Goal: Transaction & Acquisition: Book appointment/travel/reservation

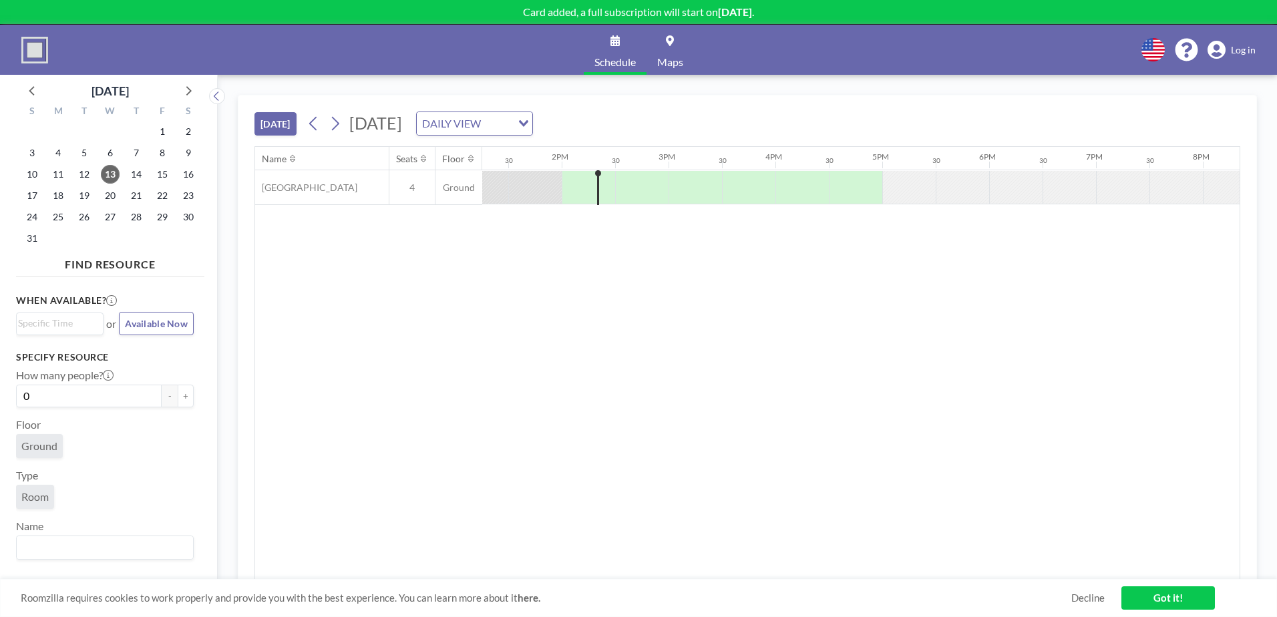
scroll to position [0, 1443]
click at [1153, 605] on link "Got it!" at bounding box center [1169, 598] width 94 height 23
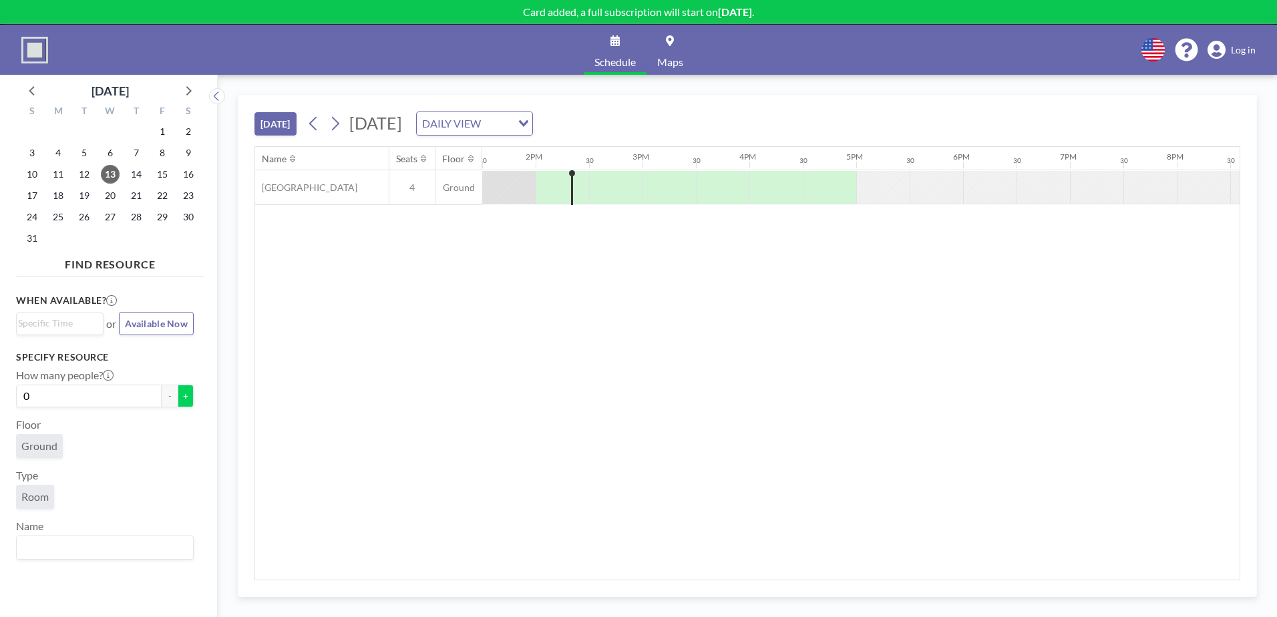
click at [184, 395] on button "+" at bounding box center [186, 396] width 16 height 23
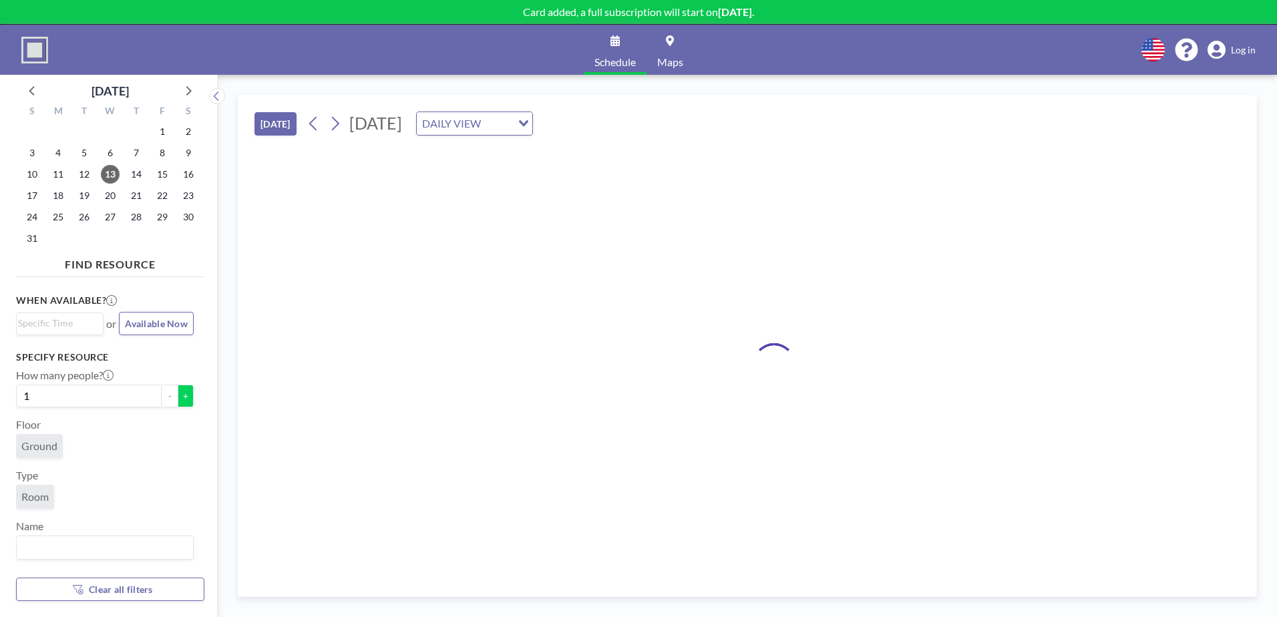
click at [184, 395] on button "+" at bounding box center [186, 396] width 16 height 23
type input "2"
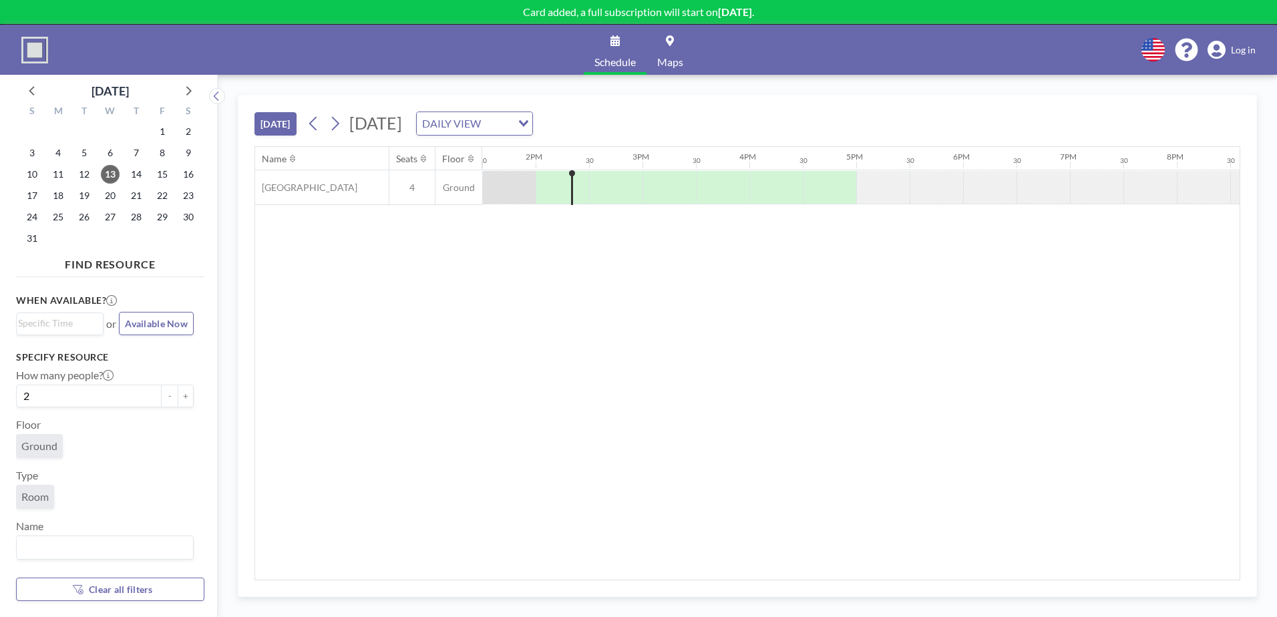
click at [43, 442] on span "Ground" at bounding box center [39, 446] width 36 height 13
click at [29, 501] on span "Room" at bounding box center [34, 496] width 27 height 13
click at [43, 545] on input "Search for option" at bounding box center [102, 547] width 168 height 17
click at [109, 548] on input "Pinpoint Health adn social care" at bounding box center [102, 547] width 168 height 17
type input "Pinpoint Health and social care"
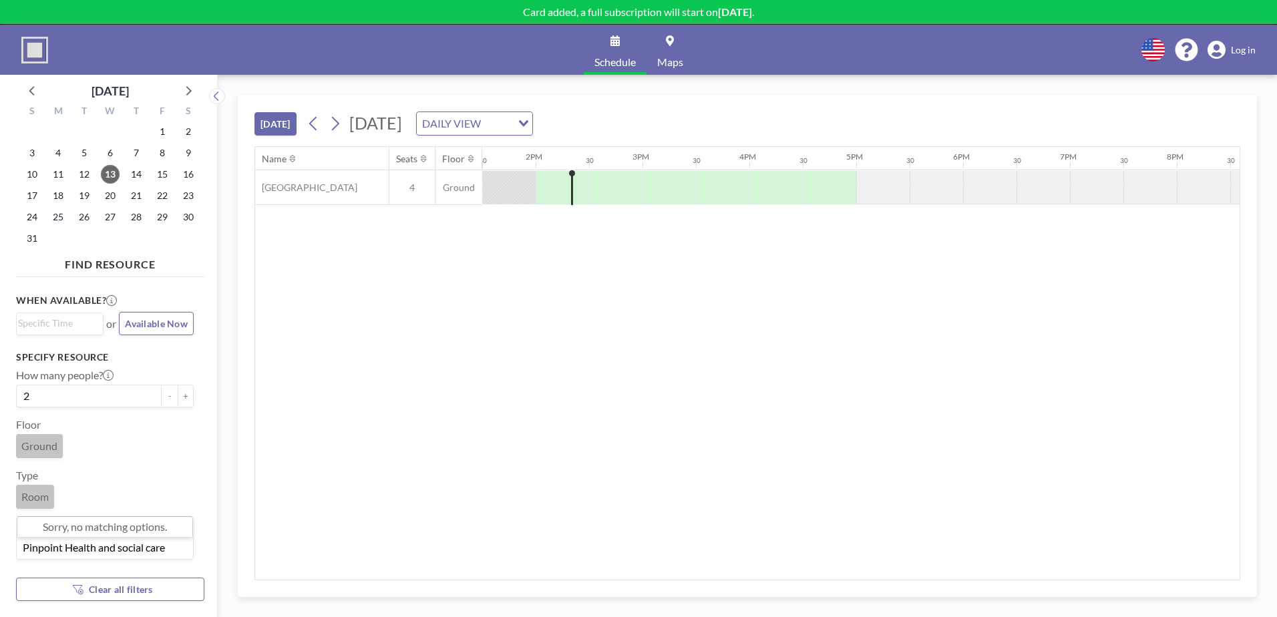
click at [285, 524] on div "Name Seats Floor 12AM 30 1AM 30 2AM 30 3AM 30 4AM 30 5AM 30 6AM 30 7AM 30 8AM 3…" at bounding box center [747, 363] width 985 height 433
click at [579, 182] on div at bounding box center [581, 187] width 15 height 33
drag, startPoint x: 571, startPoint y: 172, endPoint x: 598, endPoint y: 173, distance: 26.7
click at [598, 173] on div "[GEOGRAPHIC_DATA] 4 Ground" at bounding box center [208, 187] width 2792 height 35
click at [597, 178] on div at bounding box center [615, 187] width 53 height 33
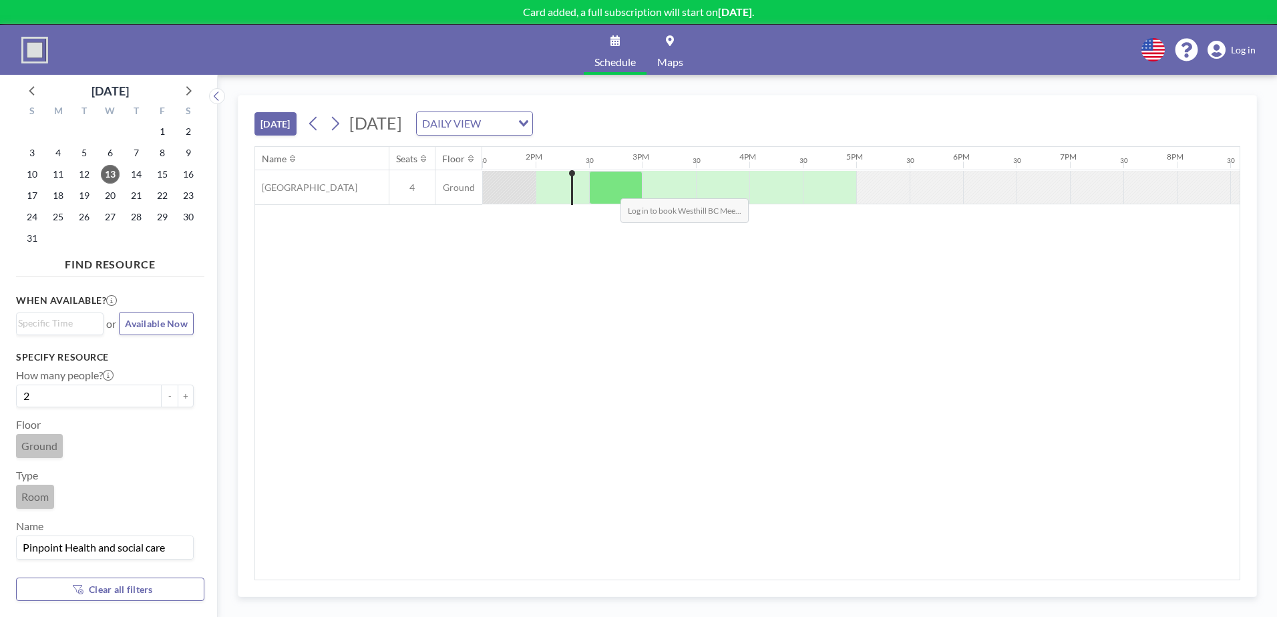
click at [610, 188] on div at bounding box center [615, 187] width 53 height 33
drag, startPoint x: 610, startPoint y: 188, endPoint x: 599, endPoint y: 177, distance: 15.6
click at [599, 177] on div at bounding box center [615, 187] width 53 height 33
click at [616, 188] on div at bounding box center [615, 187] width 53 height 33
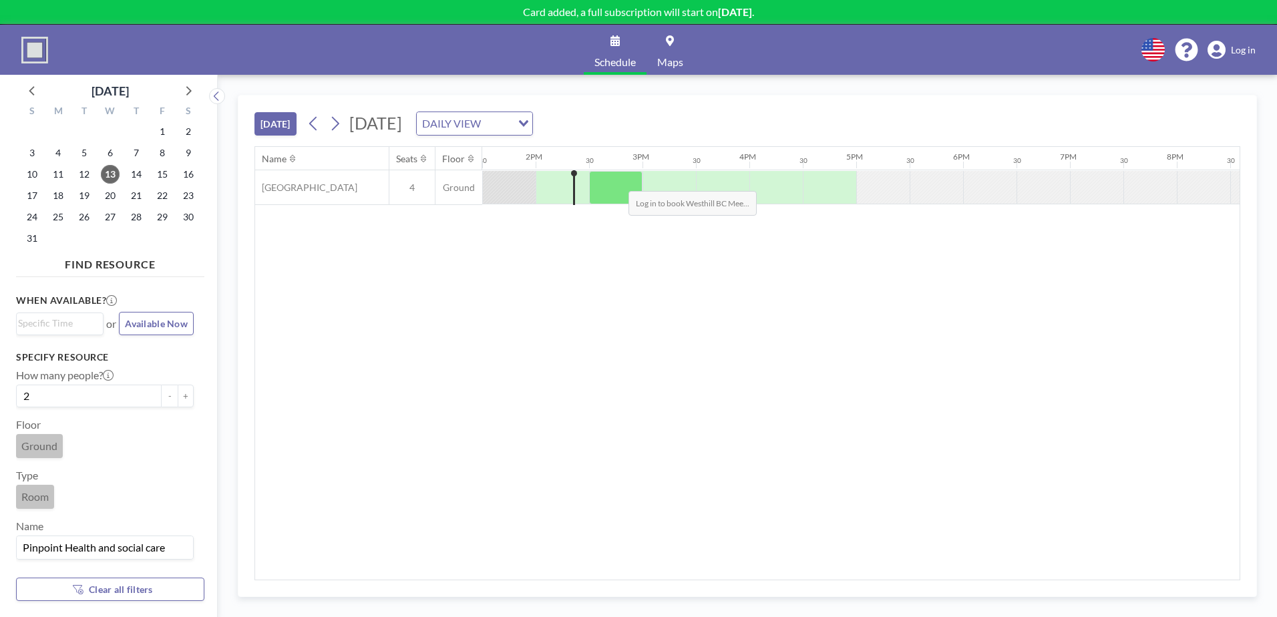
click at [618, 181] on div at bounding box center [615, 187] width 53 height 33
click at [73, 327] on input "Search for option" at bounding box center [56, 324] width 77 height 16
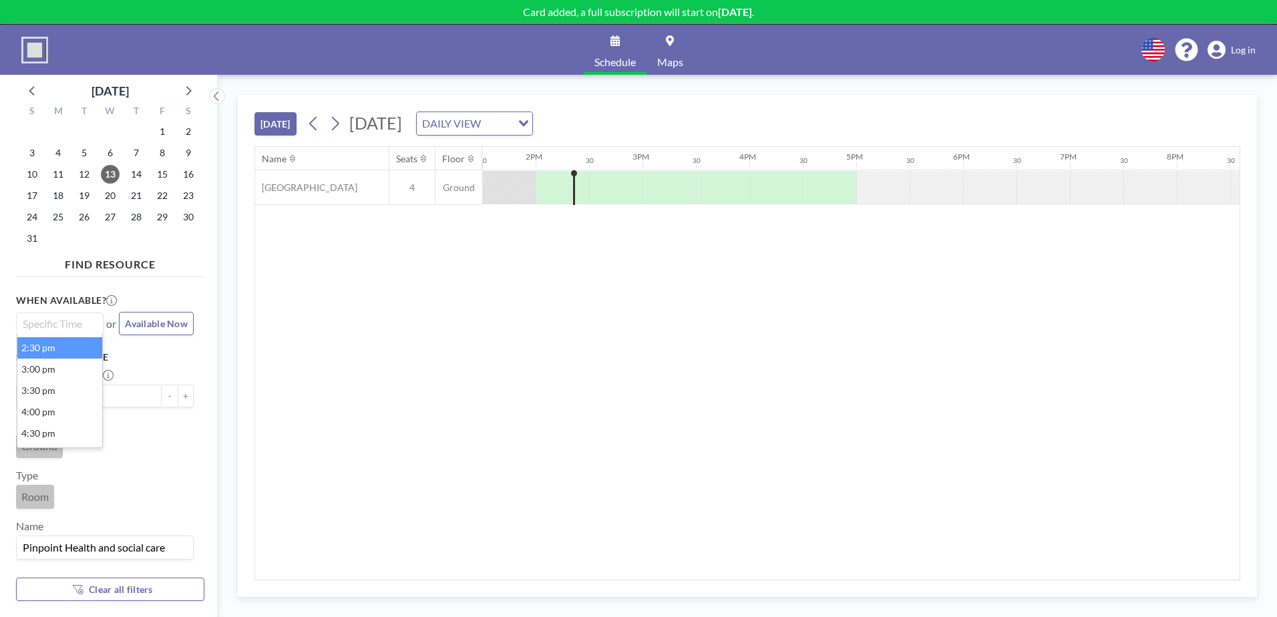
click at [65, 351] on li "2:30 pm" at bounding box center [59, 347] width 85 height 21
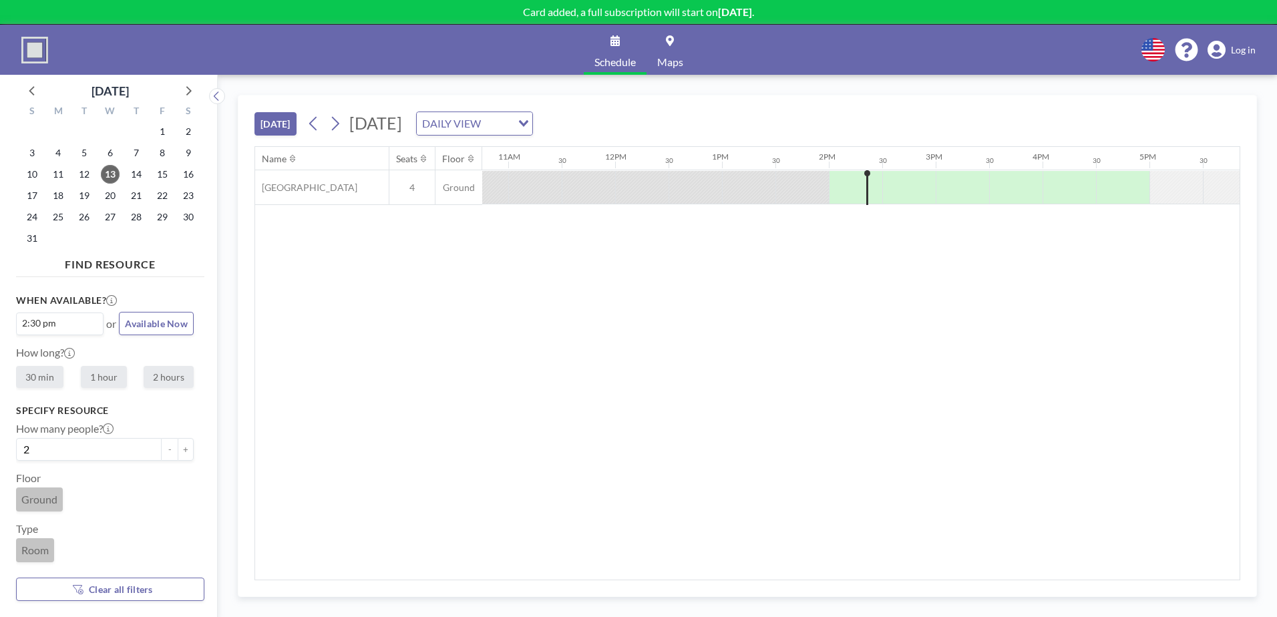
scroll to position [0, 1496]
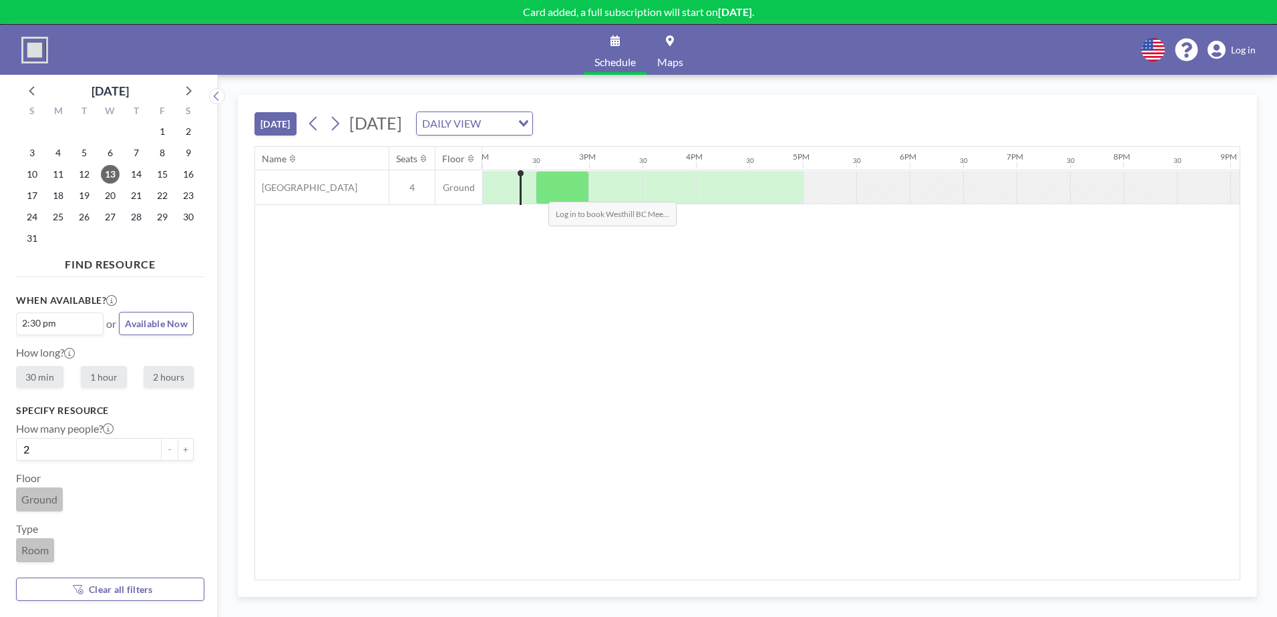
click at [539, 192] on div at bounding box center [562, 187] width 53 height 33
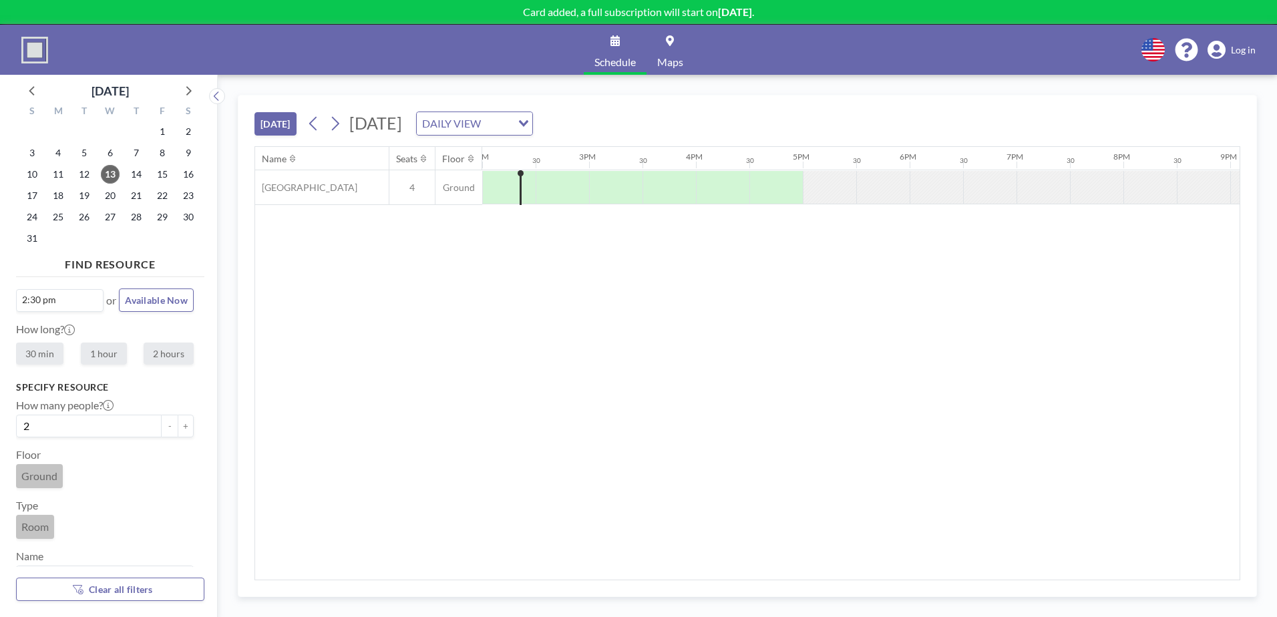
scroll to position [0, 0]
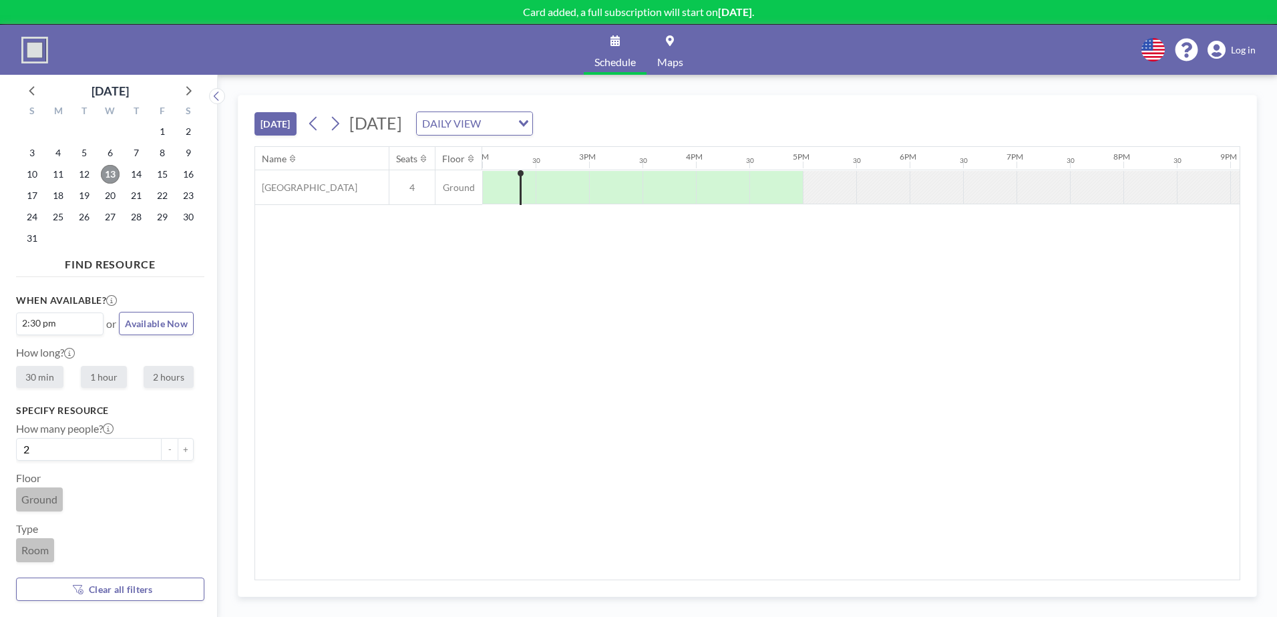
click at [107, 172] on span "13" at bounding box center [110, 174] width 19 height 19
click at [595, 184] on div at bounding box center [615, 187] width 53 height 33
click at [595, 183] on div at bounding box center [615, 187] width 53 height 33
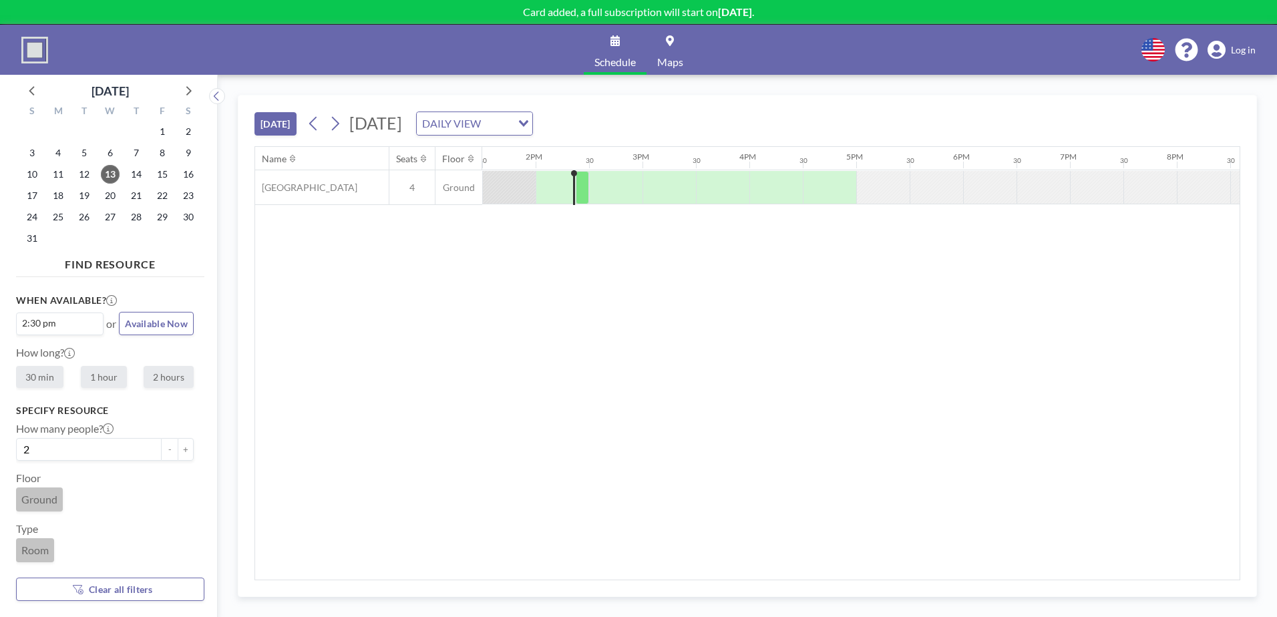
click at [30, 375] on label "30 min" at bounding box center [39, 377] width 47 height 22
radio input "true"
click at [44, 369] on label "30 min" at bounding box center [39, 377] width 47 height 22
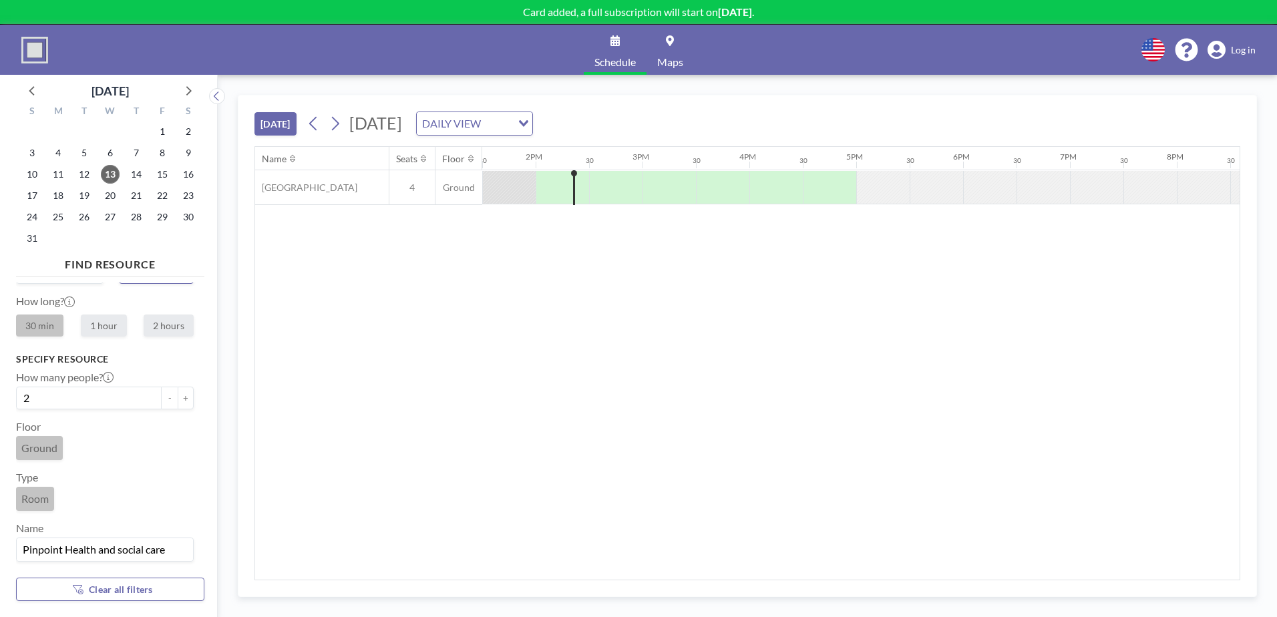
scroll to position [0, 0]
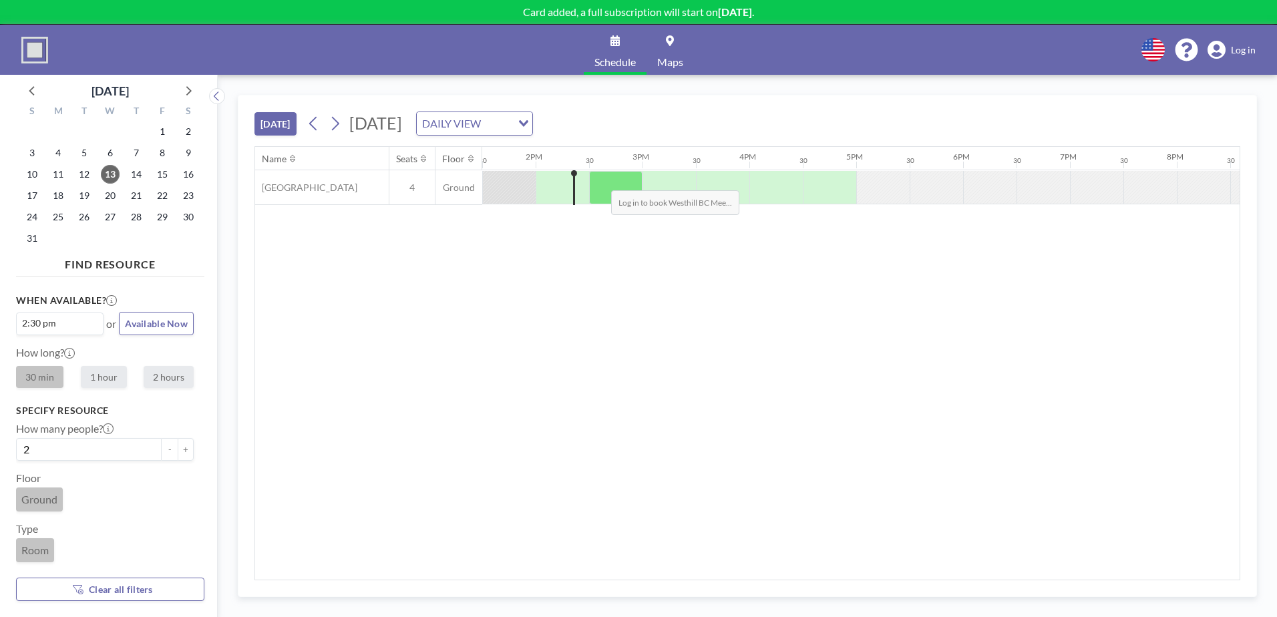
click at [601, 180] on div at bounding box center [615, 187] width 53 height 33
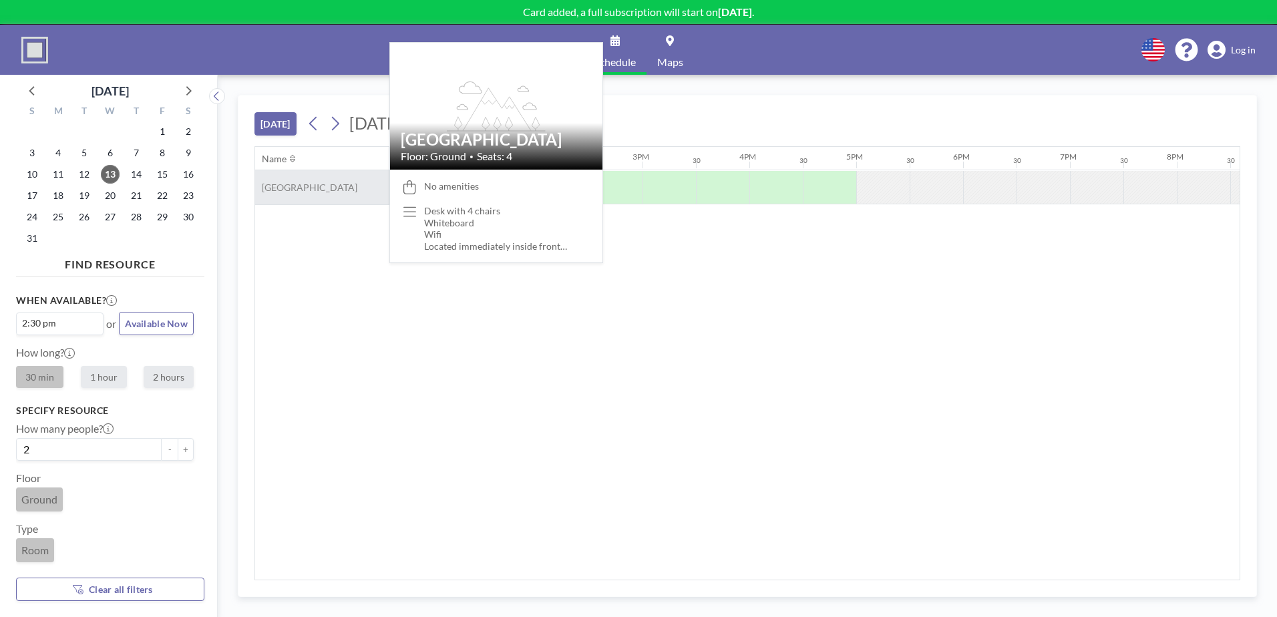
click at [298, 193] on span "[GEOGRAPHIC_DATA]" at bounding box center [306, 188] width 102 height 12
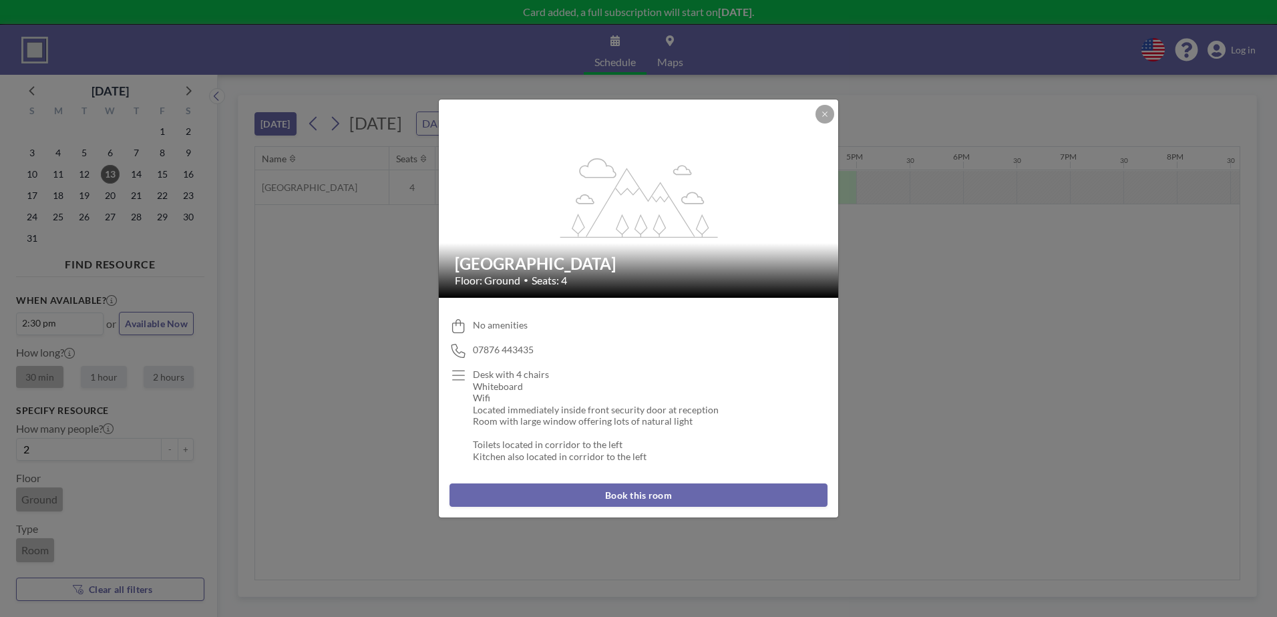
click at [637, 496] on button "Book this room" at bounding box center [639, 495] width 378 height 23
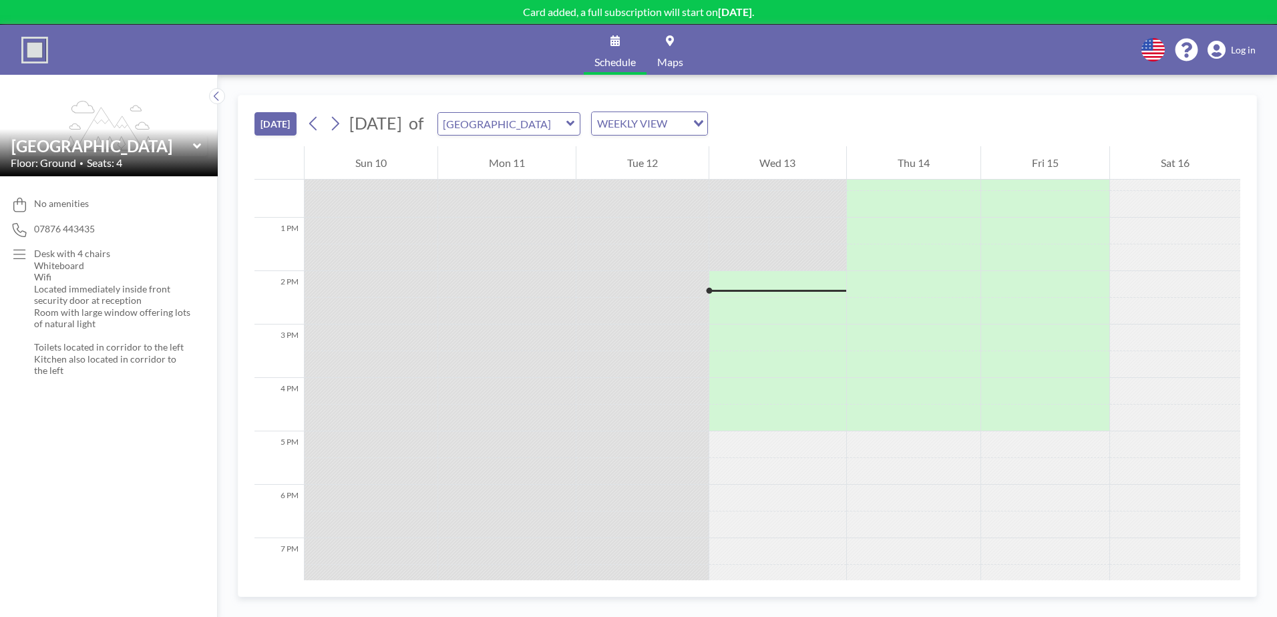
scroll to position [721, 0]
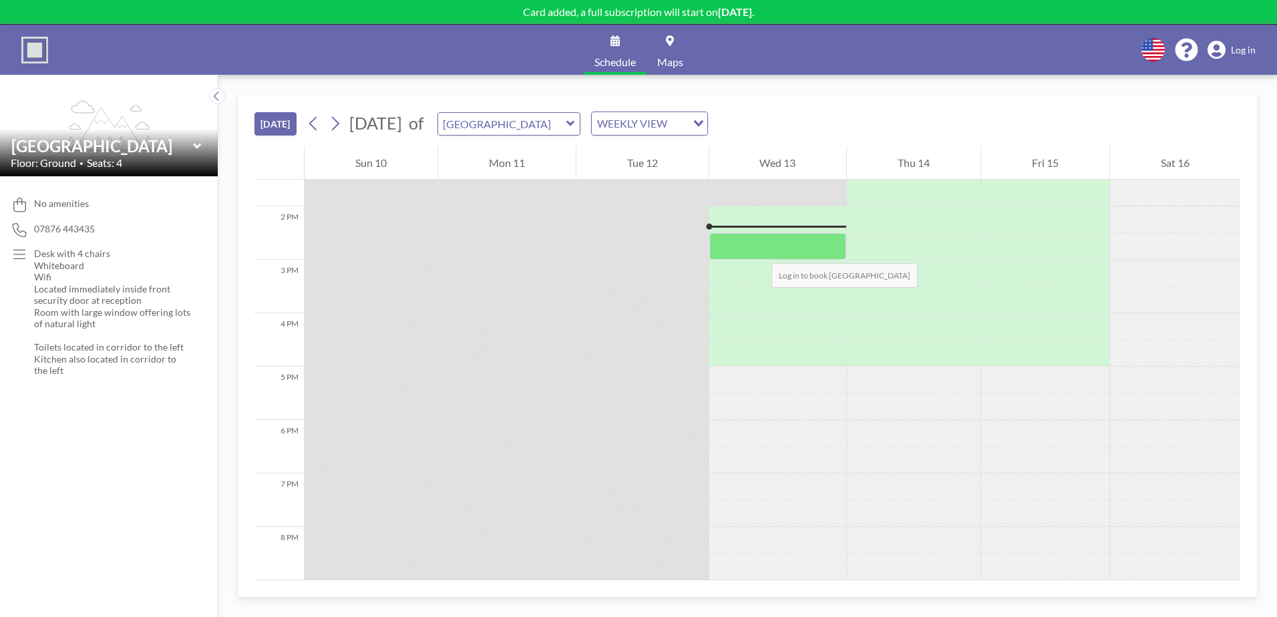
click at [758, 248] on div at bounding box center [778, 246] width 138 height 27
drag, startPoint x: 758, startPoint y: 248, endPoint x: 739, endPoint y: 243, distance: 19.3
click at [739, 243] on div at bounding box center [778, 246] width 138 height 27
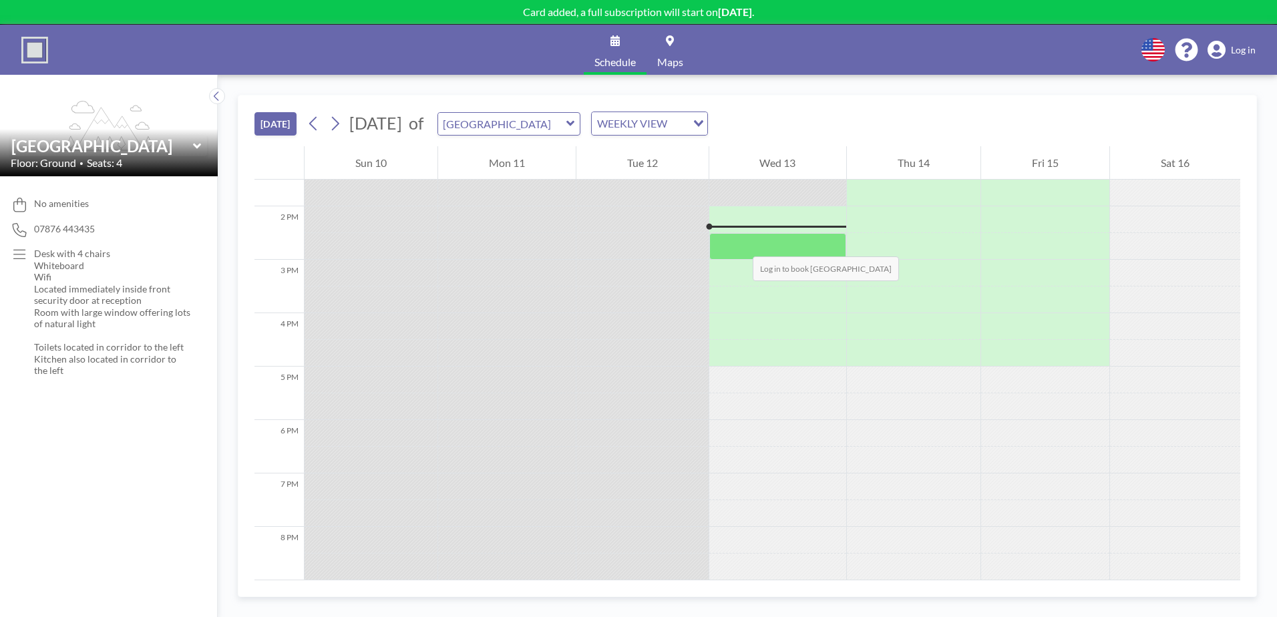
click at [739, 243] on div at bounding box center [778, 246] width 138 height 27
click at [265, 121] on button "[DATE]" at bounding box center [276, 123] width 42 height 23
click at [781, 260] on div at bounding box center [778, 273] width 138 height 27
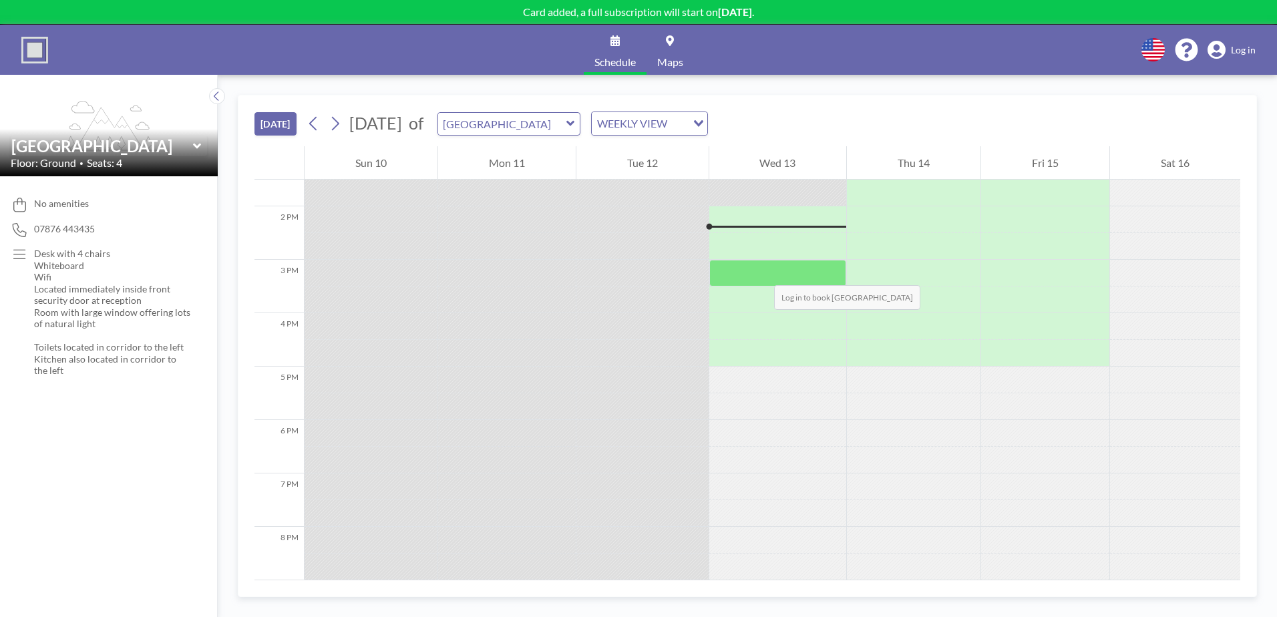
click at [761, 272] on div at bounding box center [778, 273] width 138 height 27
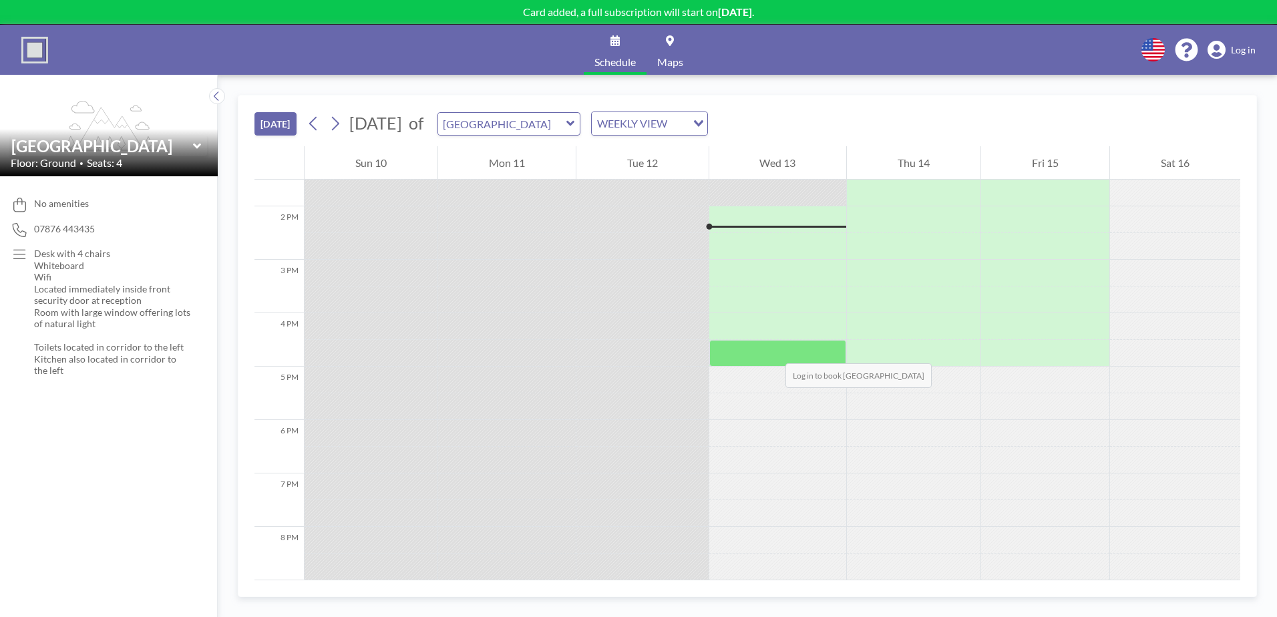
drag, startPoint x: 761, startPoint y: 272, endPoint x: 772, endPoint y: 350, distance: 79.0
click at [772, 350] on div at bounding box center [778, 353] width 138 height 27
click at [739, 230] on div at bounding box center [778, 229] width 138 height 5
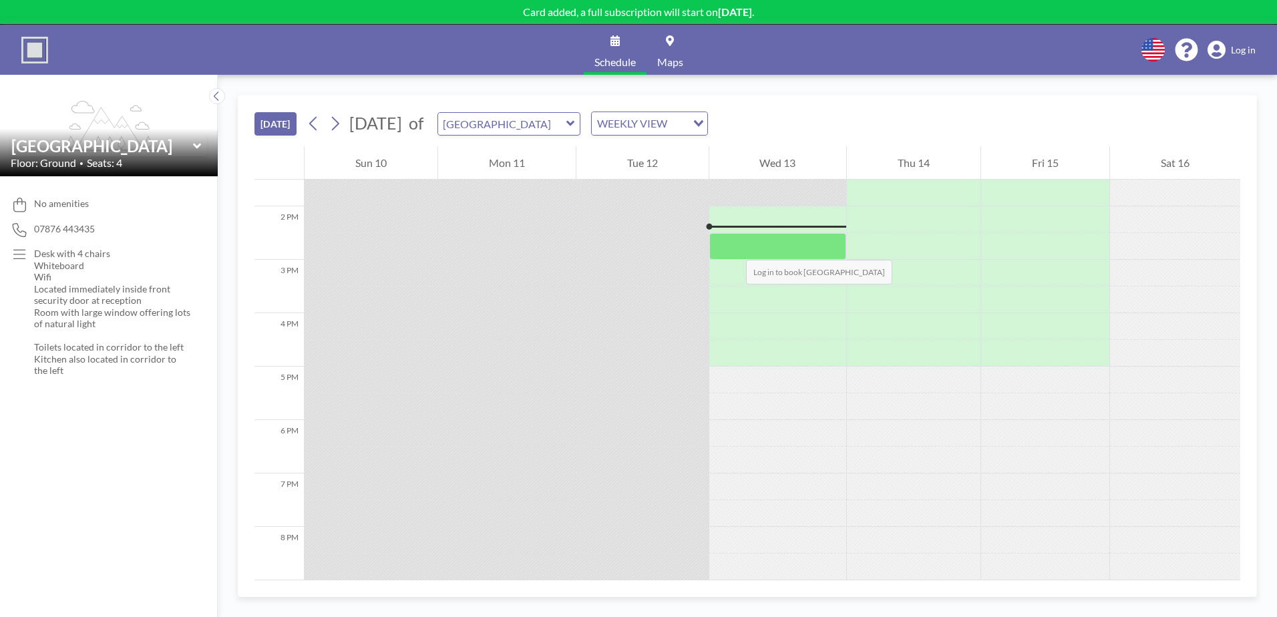
click at [733, 246] on div at bounding box center [778, 246] width 138 height 27
drag, startPoint x: 733, startPoint y: 246, endPoint x: 504, endPoint y: 238, distance: 228.6
click at [504, 238] on div at bounding box center [507, 246] width 138 height 27
click at [575, 118] on icon at bounding box center [570, 123] width 9 height 13
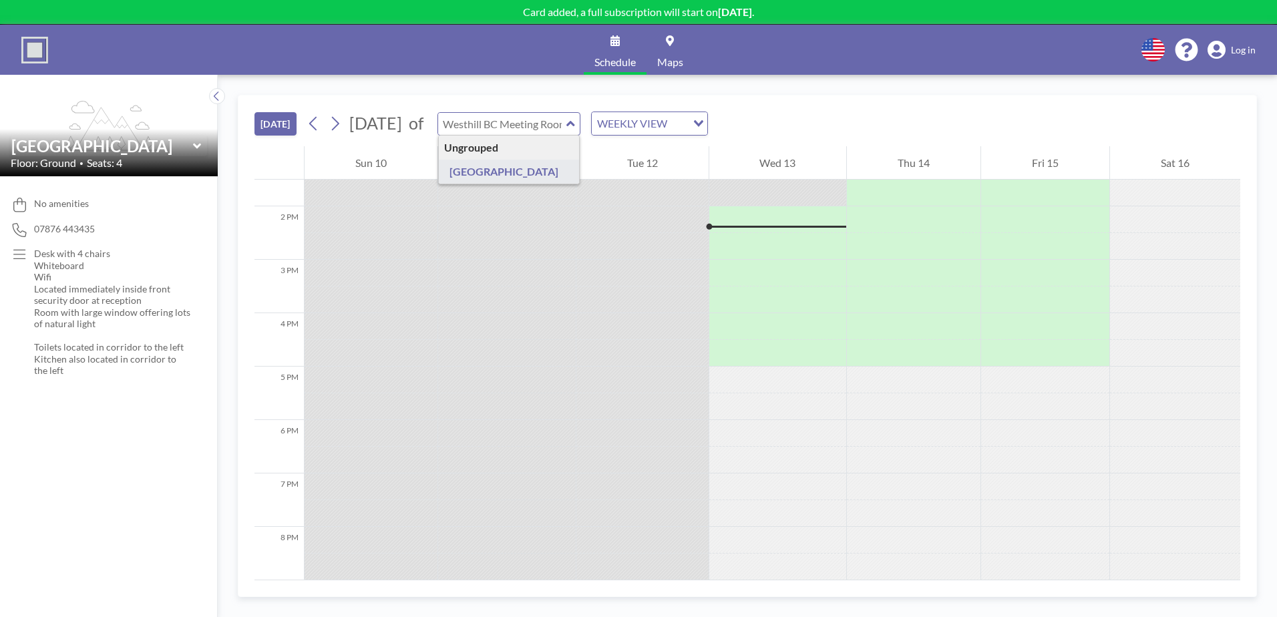
type input "[GEOGRAPHIC_DATA]"
click at [744, 220] on div at bounding box center [778, 219] width 138 height 27
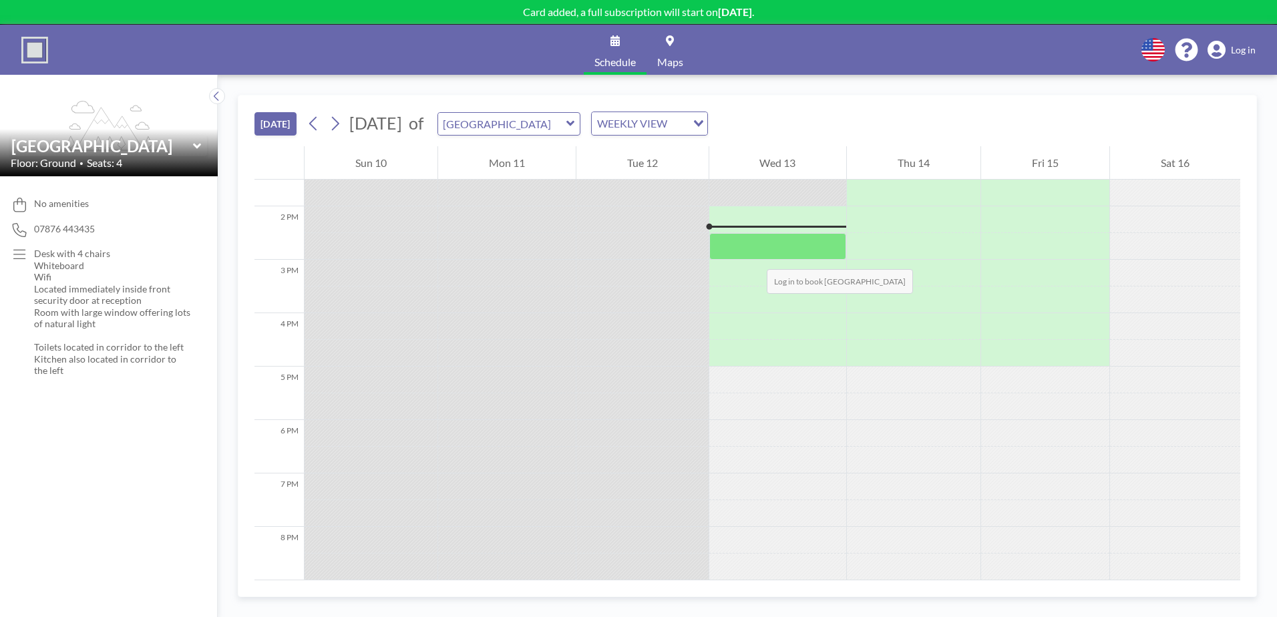
click at [754, 256] on div at bounding box center [778, 246] width 138 height 27
drag, startPoint x: 754, startPoint y: 256, endPoint x: 744, endPoint y: 252, distance: 10.2
click at [744, 252] on div at bounding box center [778, 246] width 138 height 27
click at [135, 357] on p "Kitchen also located in corridor to the left" at bounding box center [112, 364] width 157 height 23
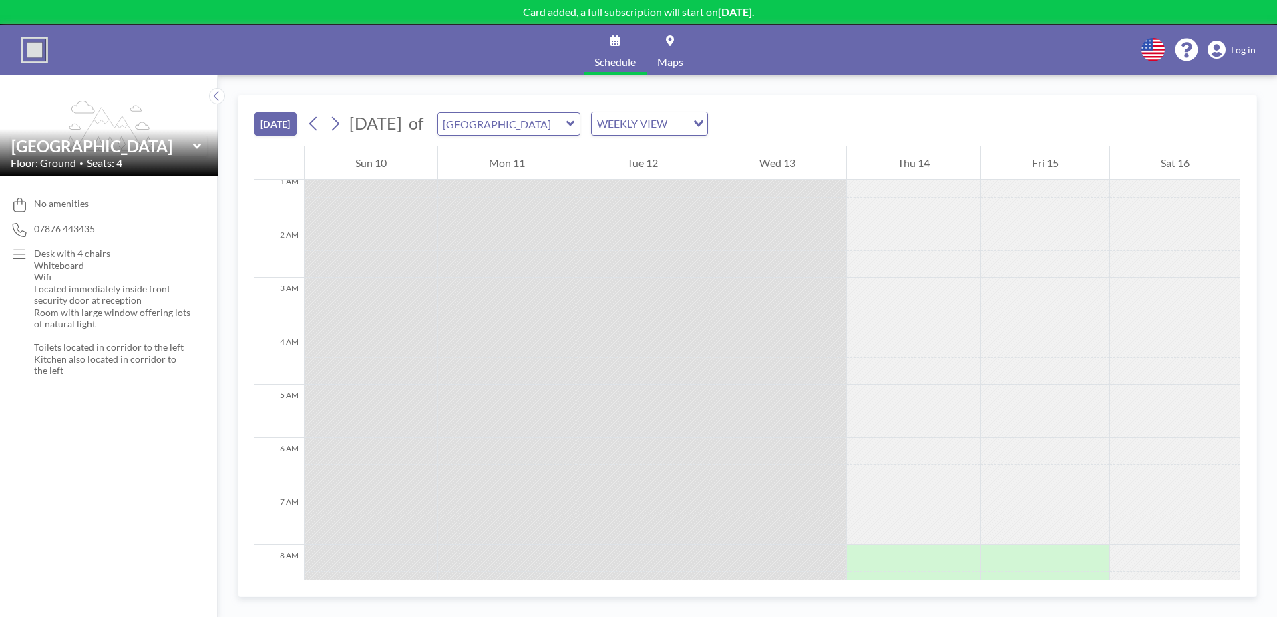
scroll to position [0, 0]
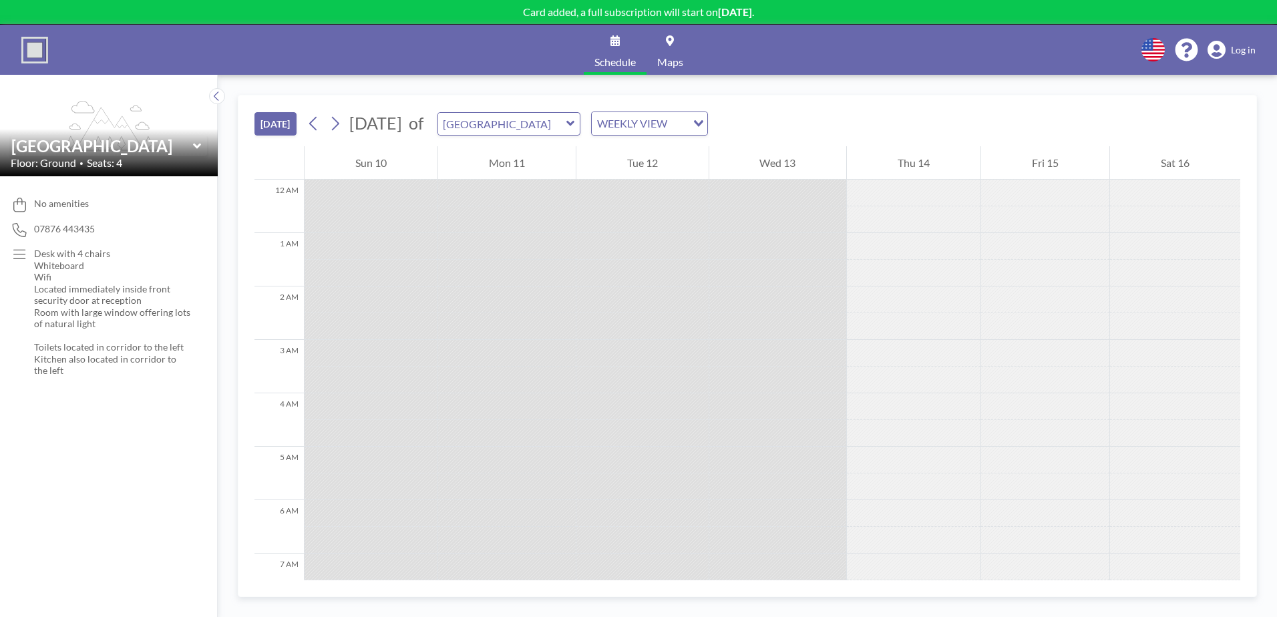
click at [616, 45] on icon at bounding box center [615, 40] width 9 height 11
click at [286, 126] on button "[DATE]" at bounding box center [276, 123] width 42 height 23
click at [707, 118] on div "Loading..." at bounding box center [697, 122] width 21 height 20
click at [729, 146] on li "DAILY VIEW" at bounding box center [690, 147] width 114 height 19
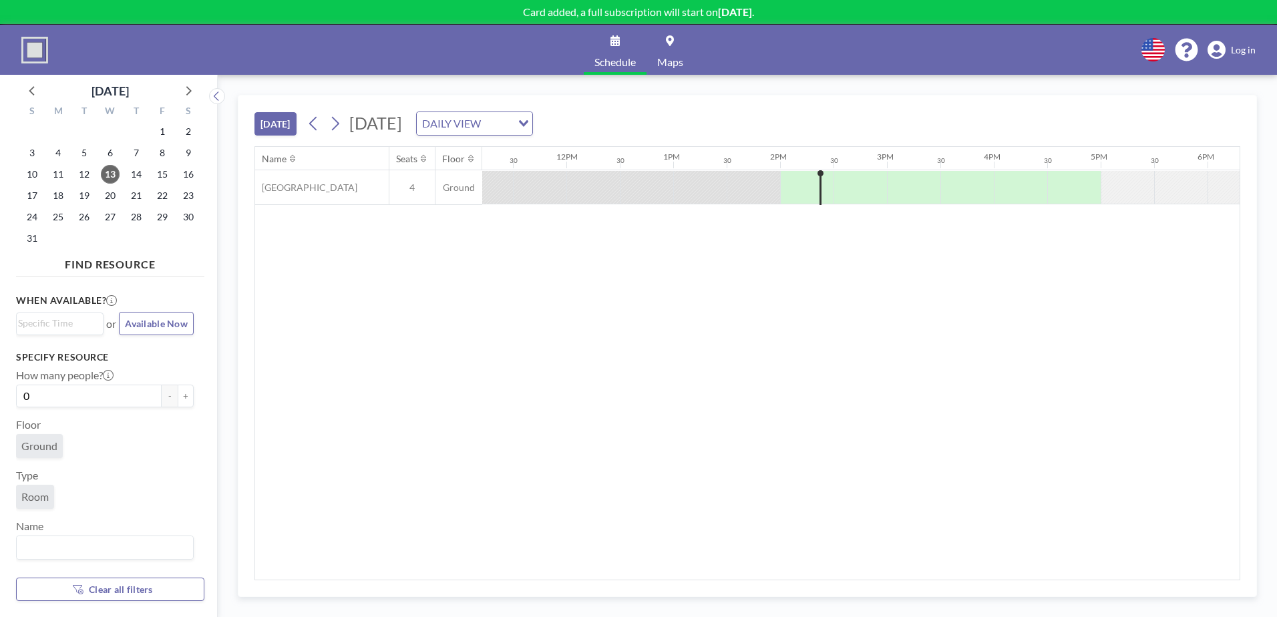
scroll to position [0, 1443]
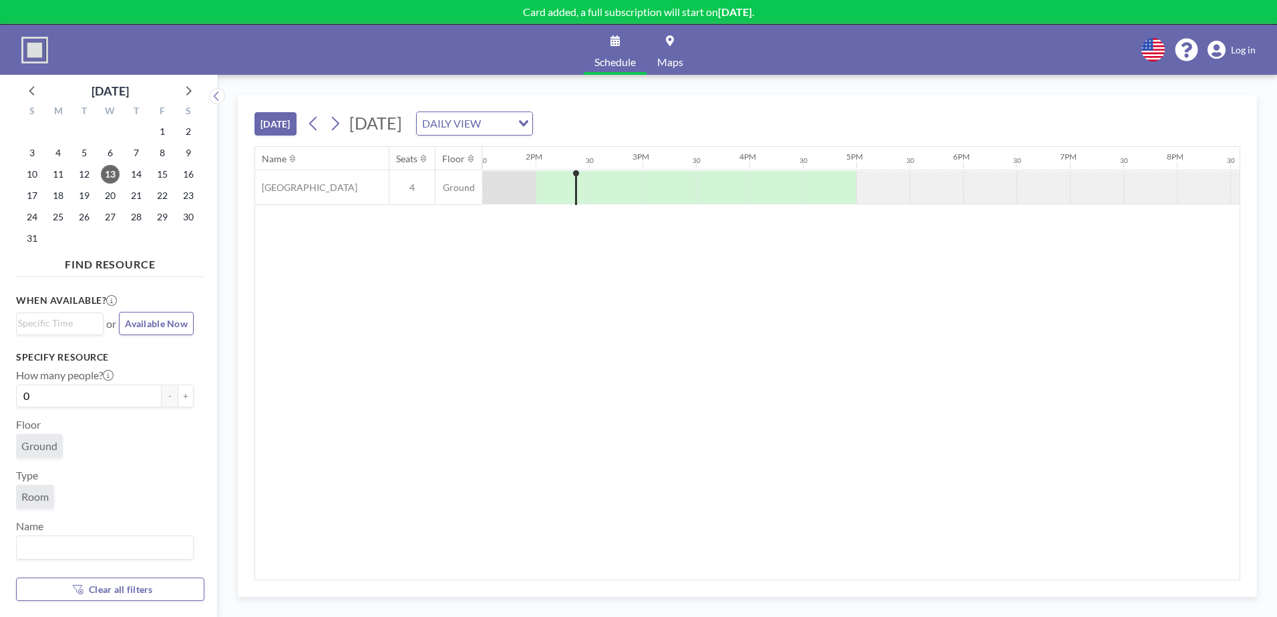
click at [144, 324] on span "Available Now" at bounding box center [156, 323] width 63 height 11
click at [50, 379] on label "30 min" at bounding box center [39, 377] width 47 height 22
radio input "true"
click at [184, 447] on button "+" at bounding box center [186, 449] width 16 height 23
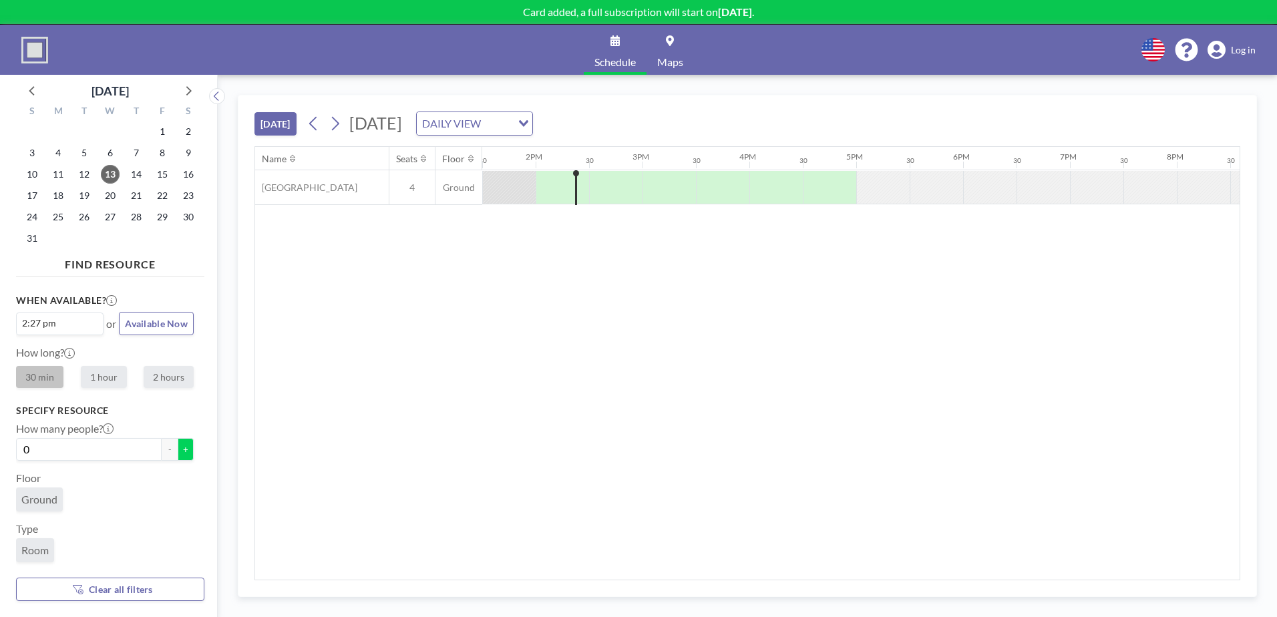
type input "1"
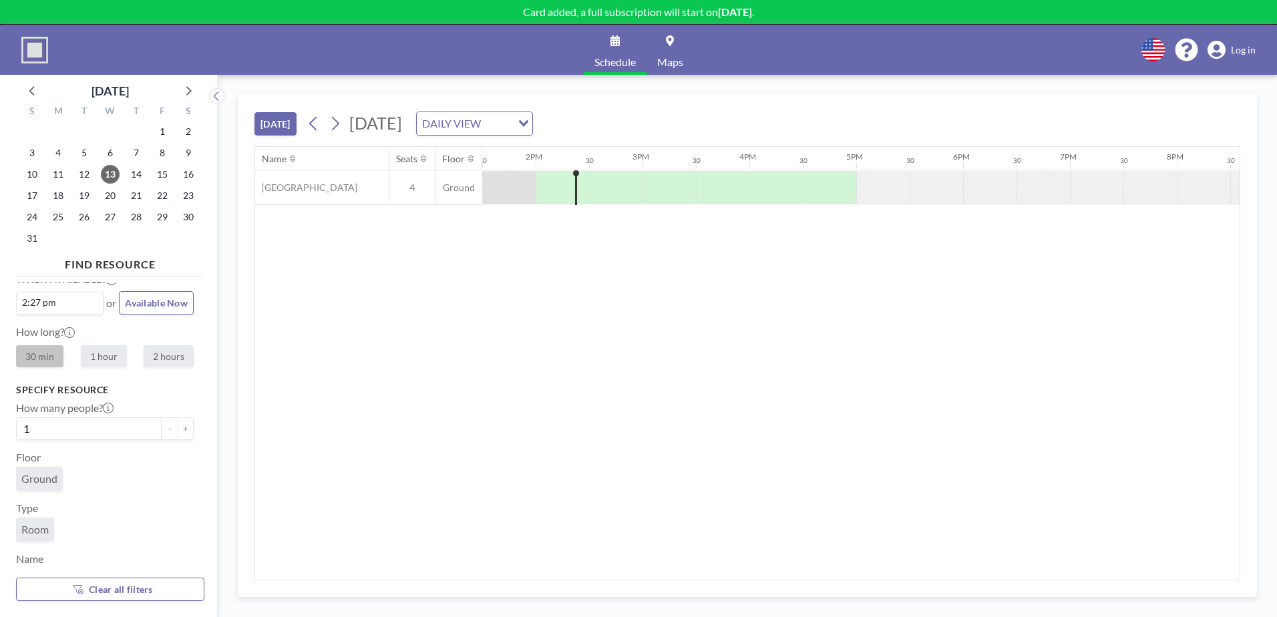
scroll to position [51, 0]
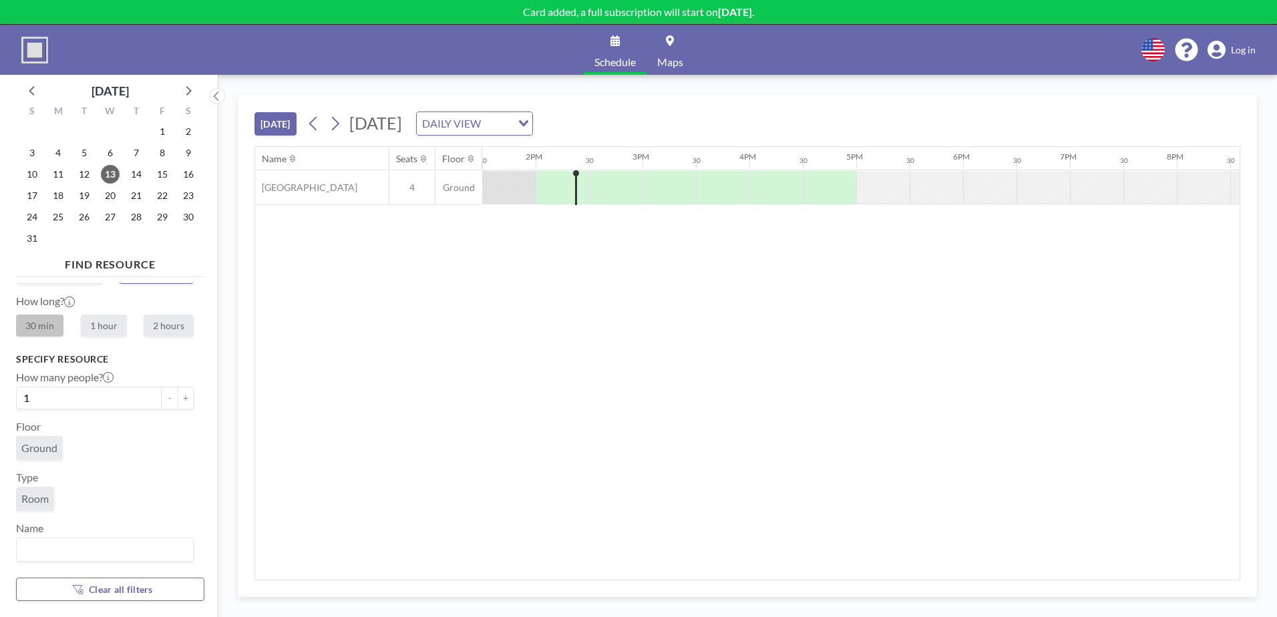
click at [98, 550] on input "Search for option" at bounding box center [102, 549] width 168 height 17
click at [100, 521] on li "[GEOGRAPHIC_DATA]" at bounding box center [104, 525] width 175 height 19
click at [33, 327] on label "30 min" at bounding box center [39, 326] width 47 height 22
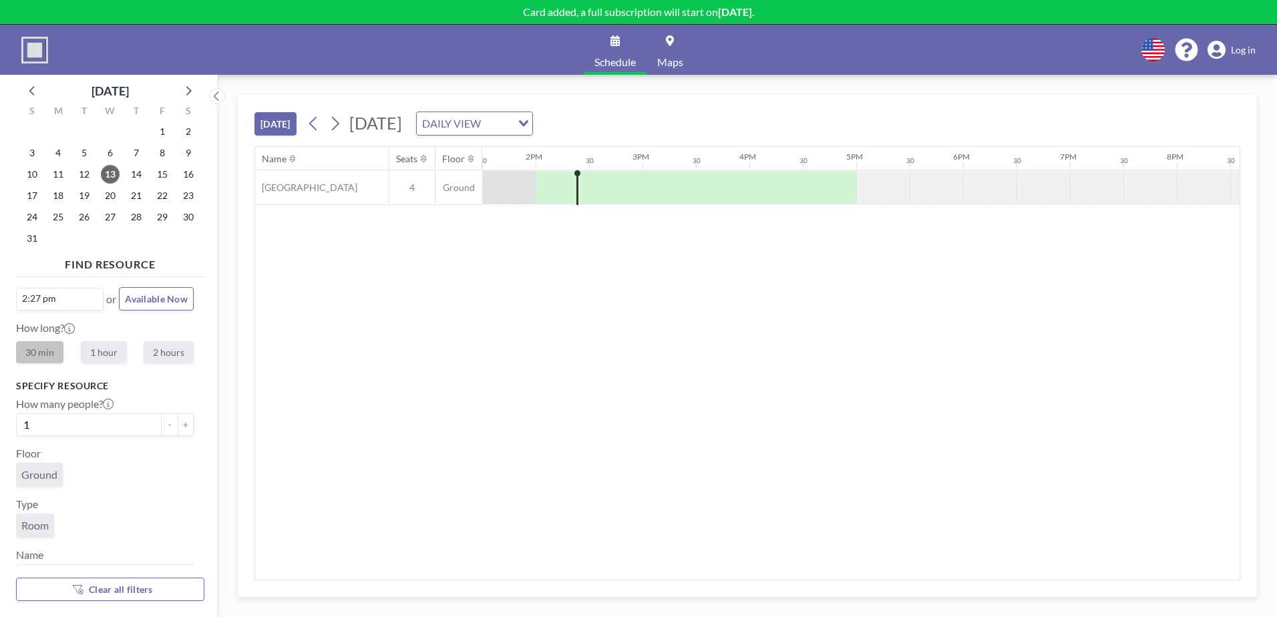
scroll to position [0, 0]
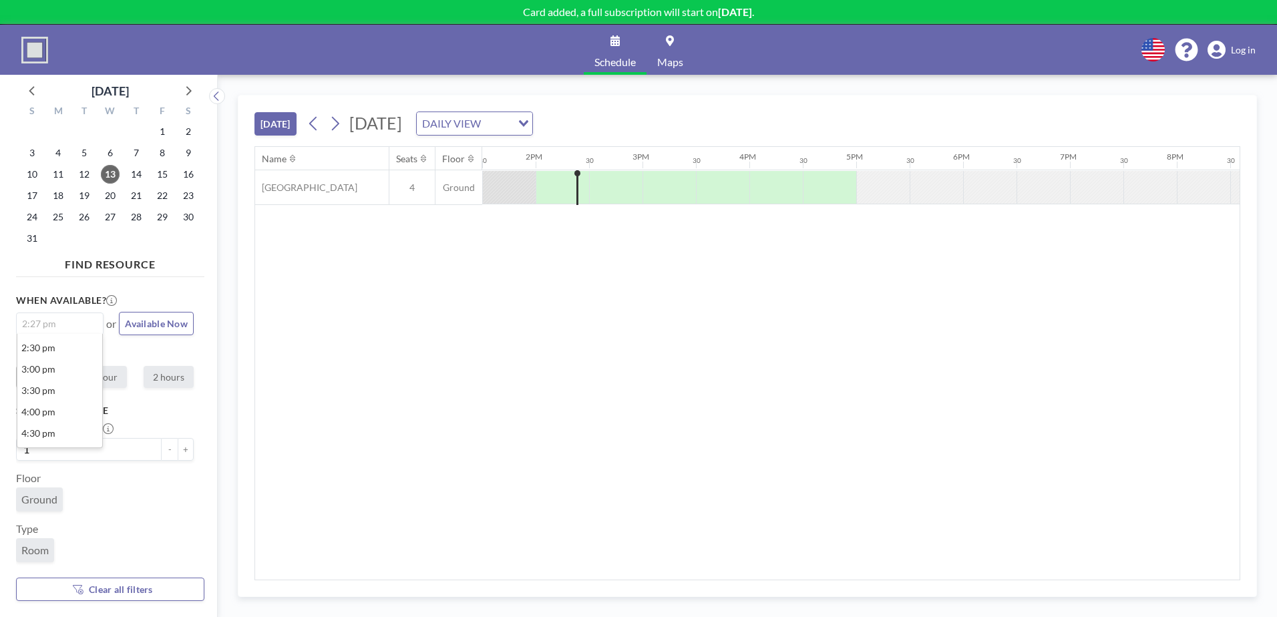
click at [73, 325] on input "Search for option" at bounding box center [56, 324] width 77 height 16
click at [68, 353] on li "2:30 pm" at bounding box center [59, 347] width 85 height 21
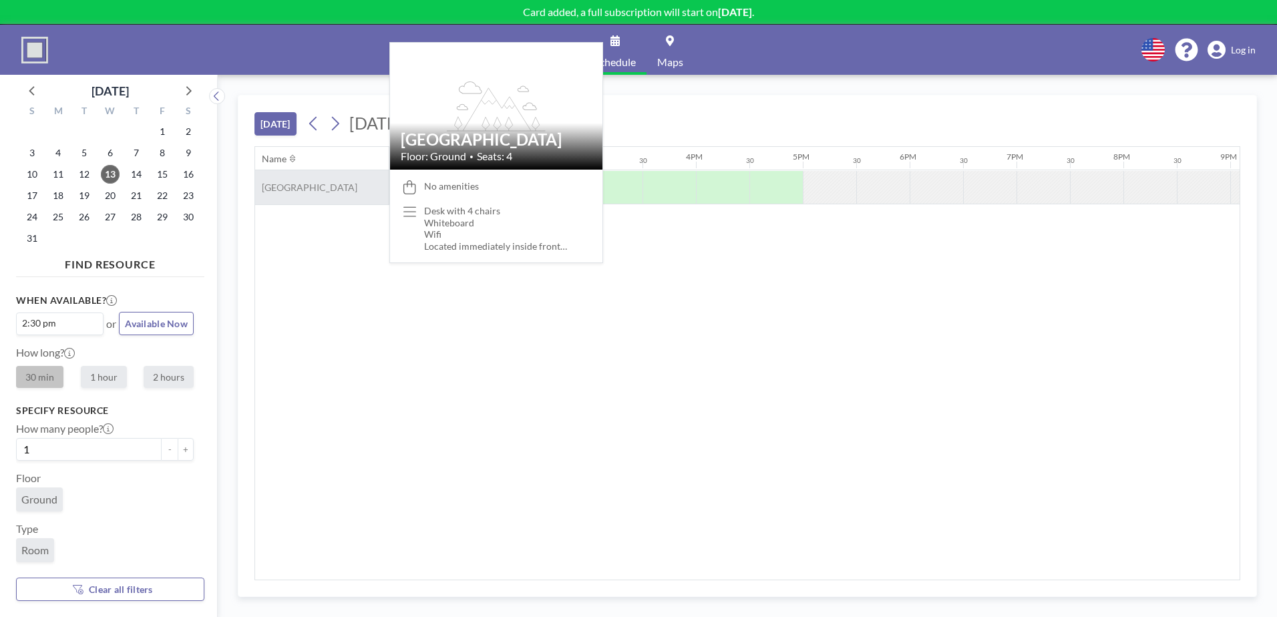
click at [297, 186] on span "[GEOGRAPHIC_DATA]" at bounding box center [306, 188] width 102 height 12
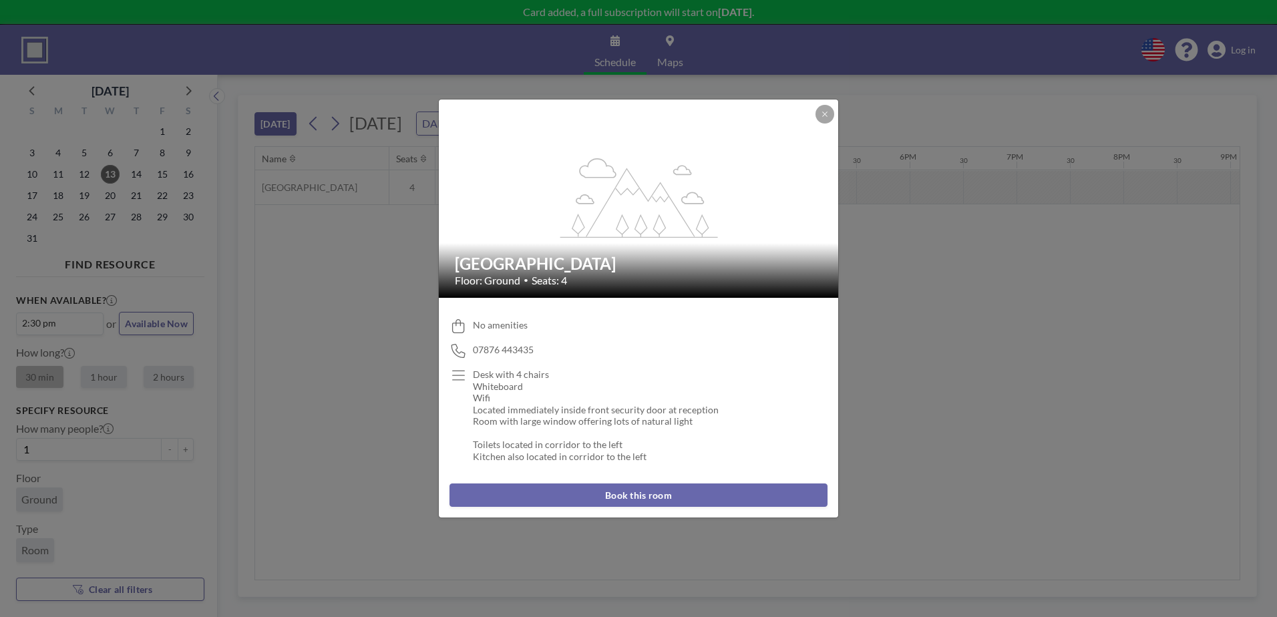
click at [668, 498] on button "Book this room" at bounding box center [639, 495] width 378 height 23
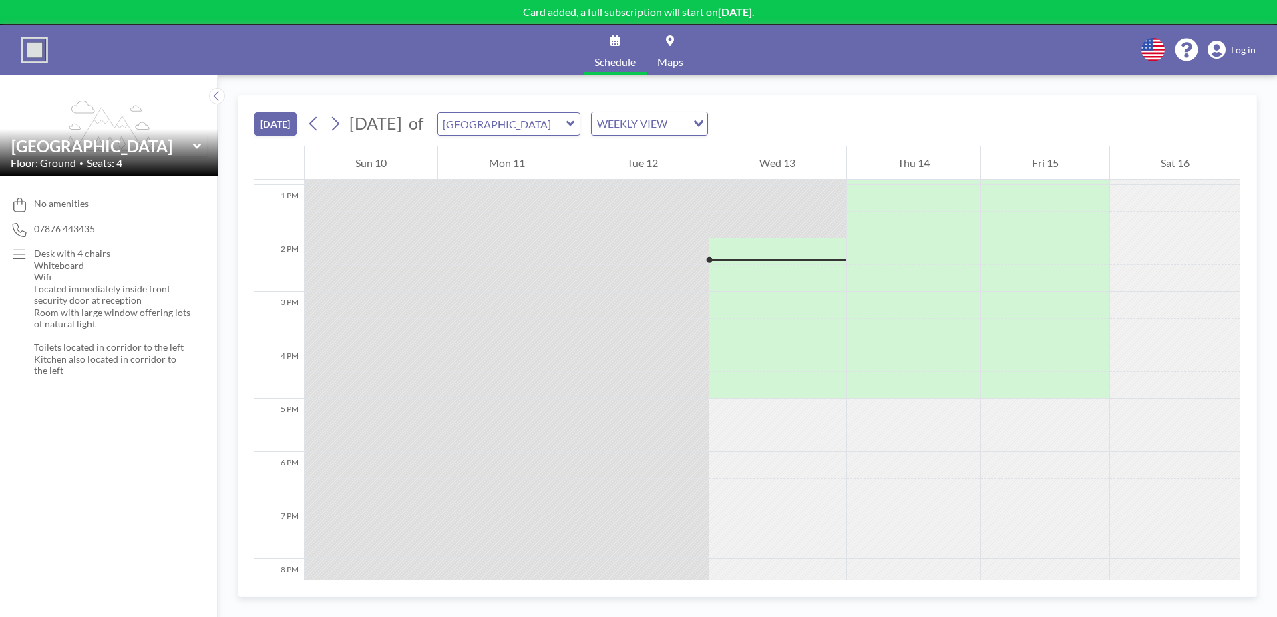
scroll to position [721, 0]
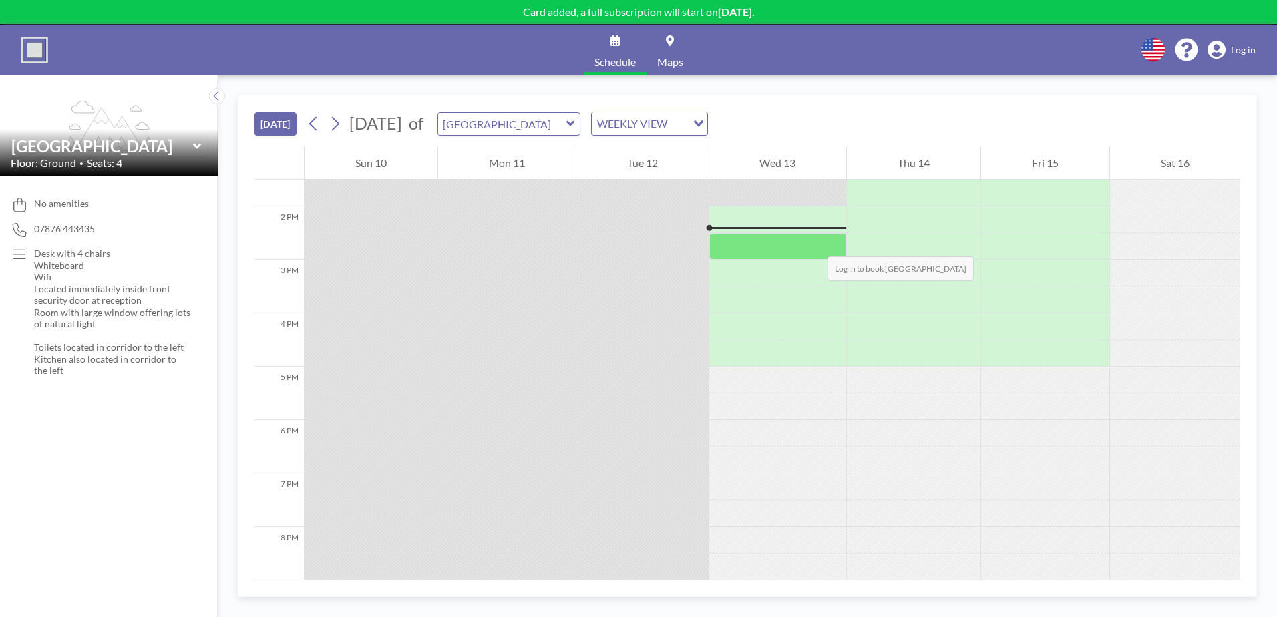
click at [814, 243] on div at bounding box center [778, 246] width 138 height 27
drag, startPoint x: 814, startPoint y: 243, endPoint x: 786, endPoint y: 257, distance: 31.7
click at [786, 257] on div at bounding box center [778, 246] width 138 height 27
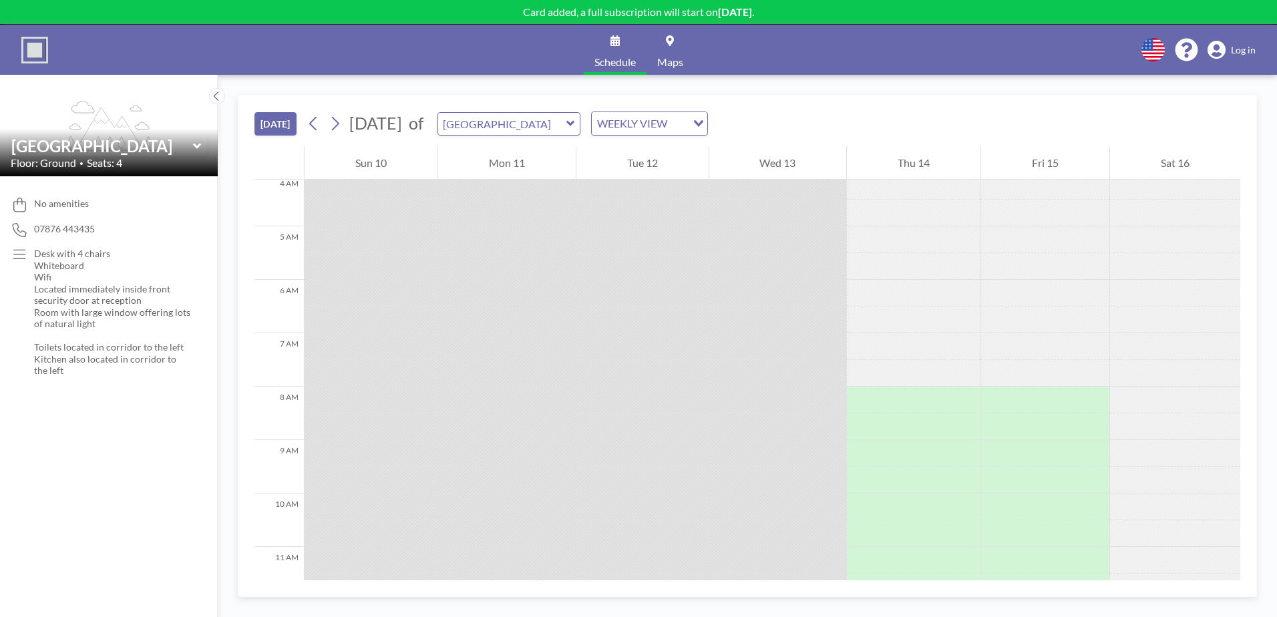
scroll to position [0, 0]
